Goal: Task Accomplishment & Management: Manage account settings

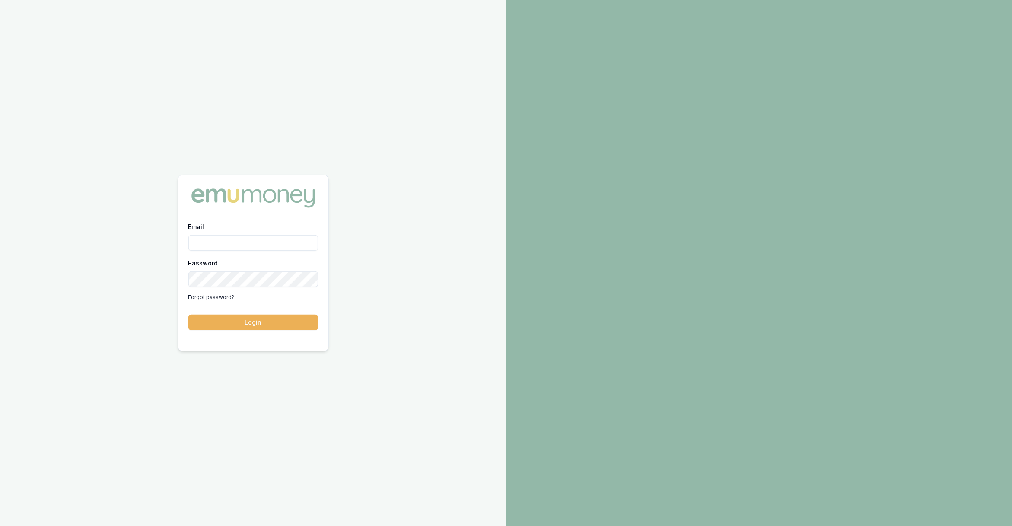
click at [255, 248] on input "Email" at bounding box center [253, 243] width 130 height 16
type input "m@emumoney.com.au"
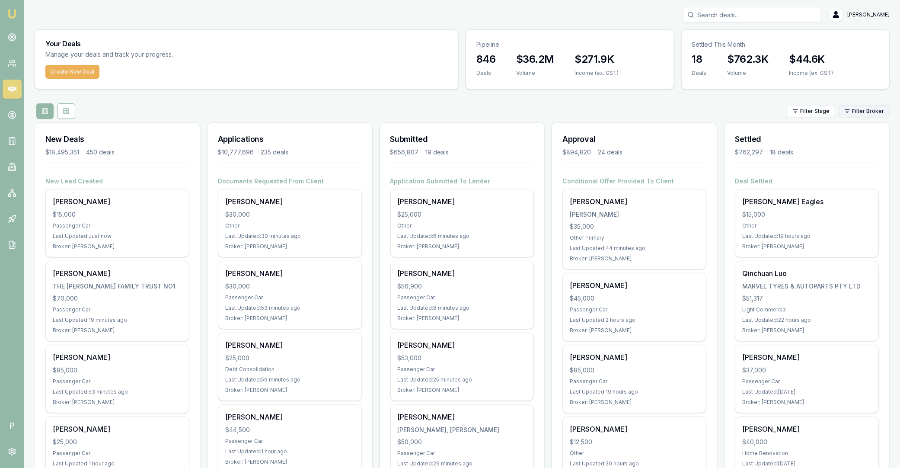
click at [856, 112] on html "Emu Broker P [PERSON_NAME] Toggle Menu Your Deals Manage your deals and track y…" at bounding box center [450, 234] width 900 height 468
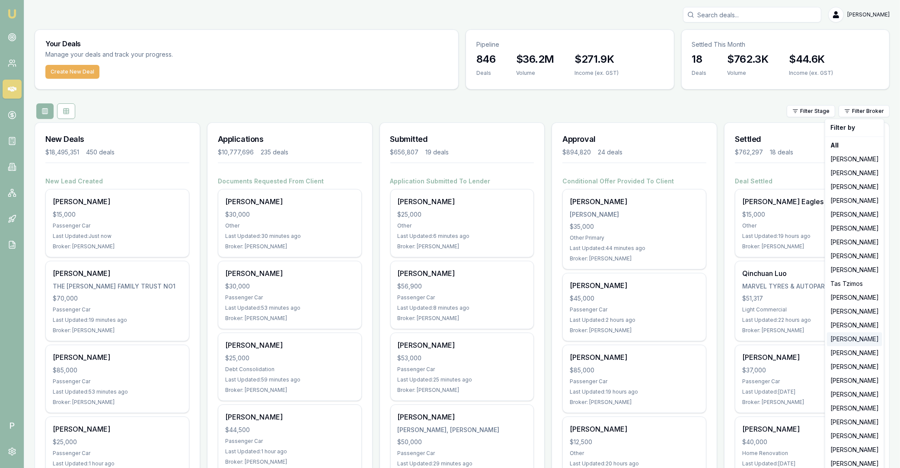
click at [843, 340] on div "[PERSON_NAME]" at bounding box center [854, 339] width 55 height 14
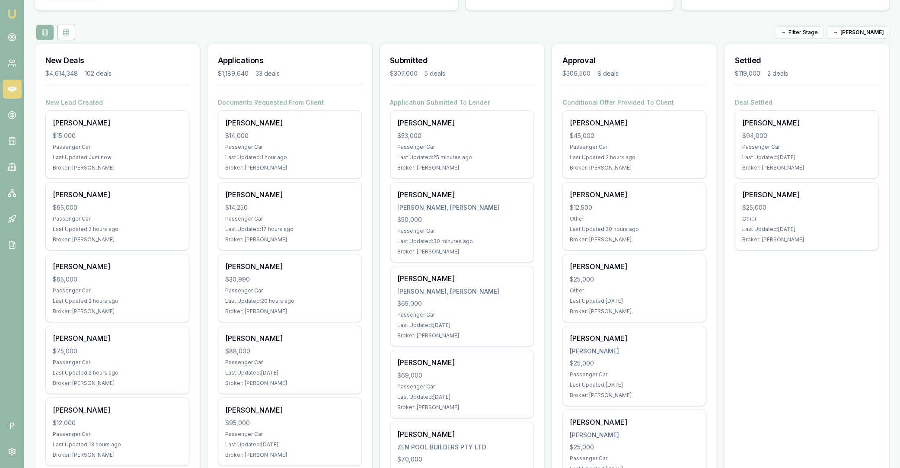
scroll to position [49, 0]
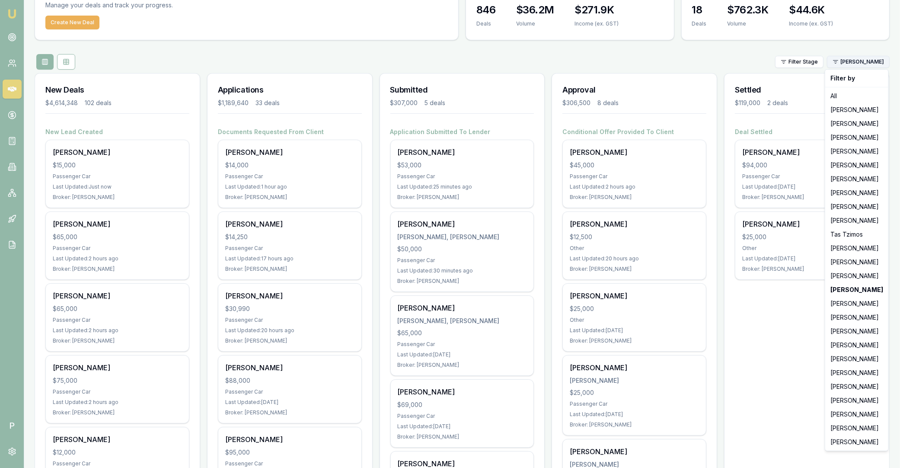
click at [867, 62] on html "Emu Broker P [PERSON_NAME] Toggle Menu Your Deals Manage your deals and track y…" at bounding box center [450, 185] width 900 height 468
click at [851, 345] on div "[PERSON_NAME]" at bounding box center [857, 345] width 60 height 14
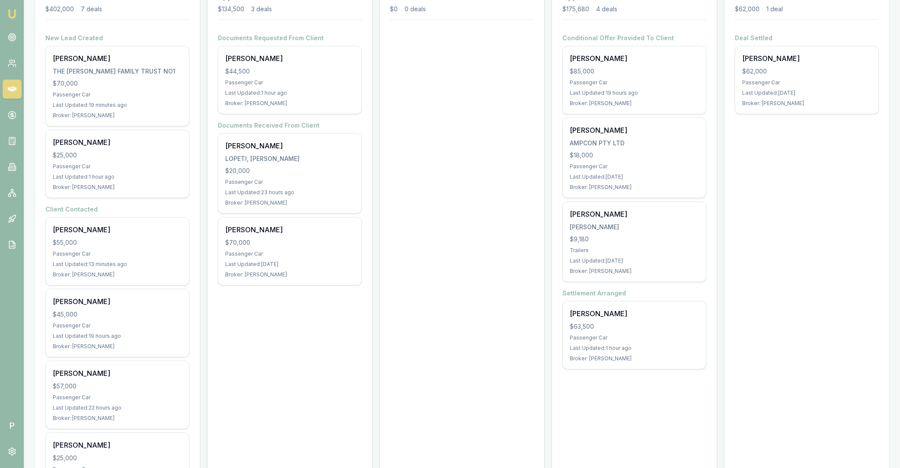
scroll to position [201, 0]
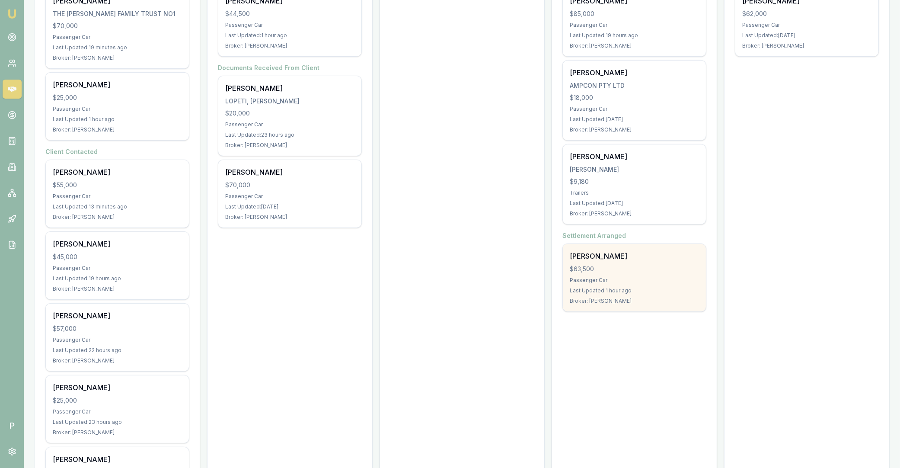
click at [657, 261] on div "[PERSON_NAME]" at bounding box center [634, 256] width 129 height 10
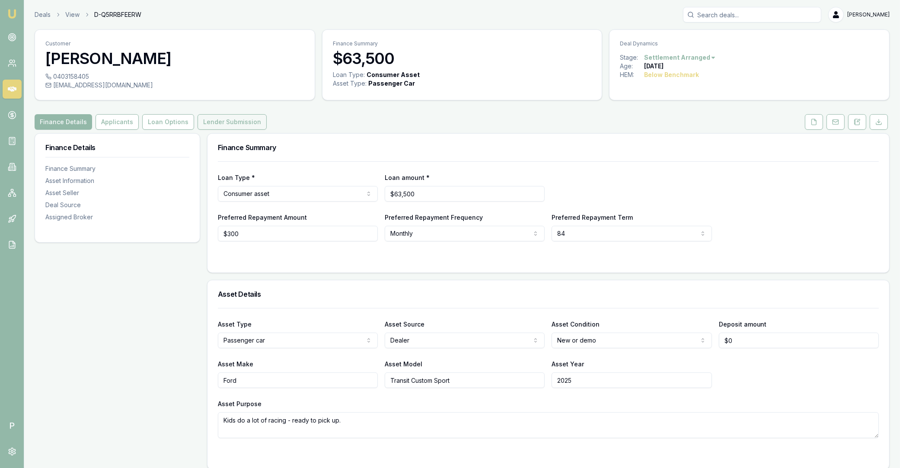
click at [224, 121] on button "Lender Submission" at bounding box center [232, 122] width 69 height 16
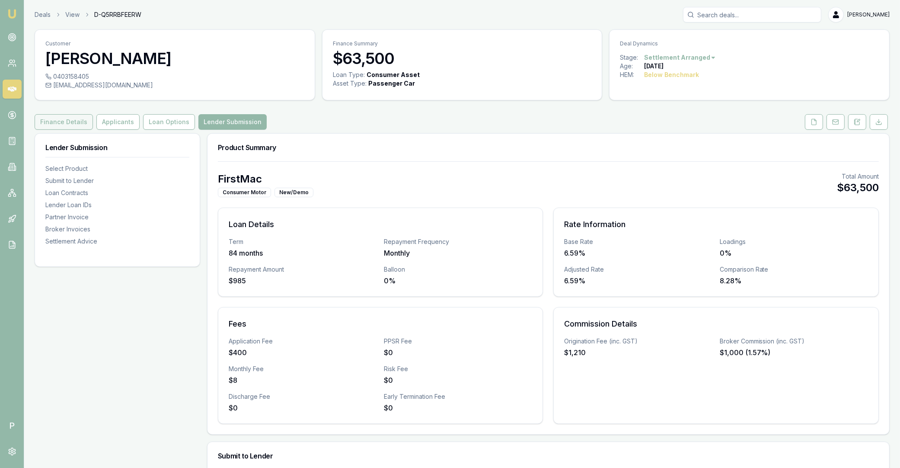
click at [78, 125] on button "Finance Details" at bounding box center [64, 122] width 58 height 16
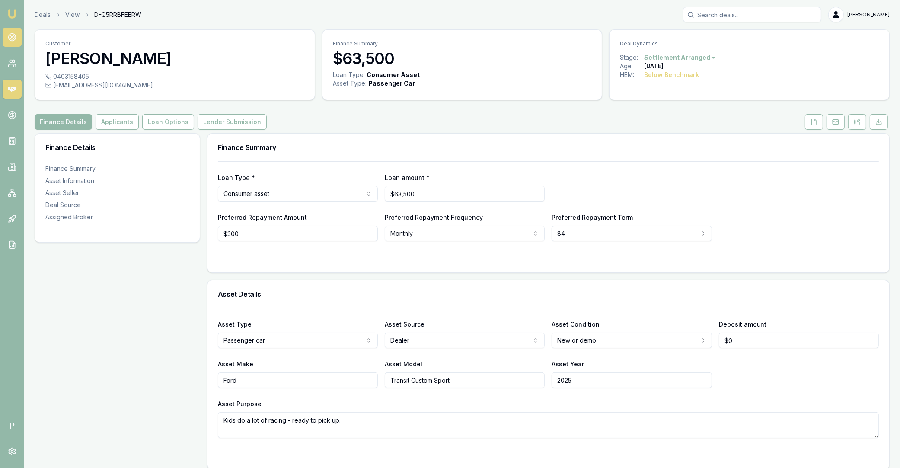
click at [11, 35] on circle at bounding box center [12, 37] width 4 height 4
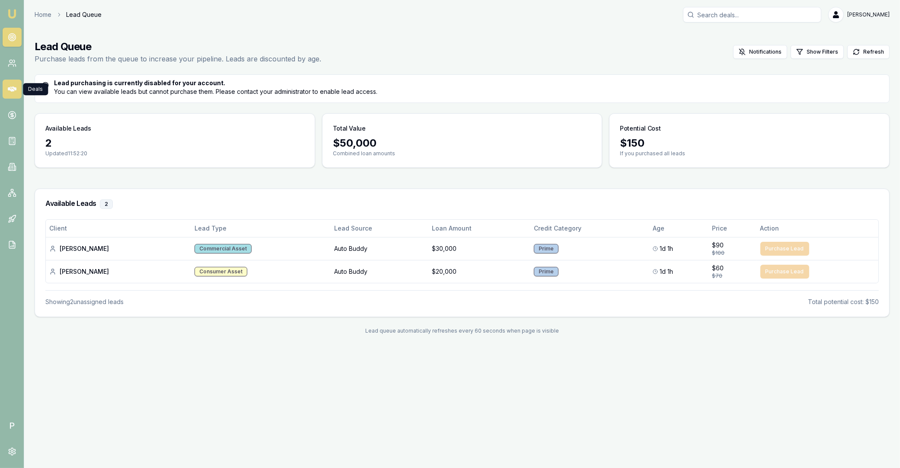
click at [12, 88] on icon at bounding box center [12, 89] width 9 height 9
